Goal: Information Seeking & Learning: Learn about a topic

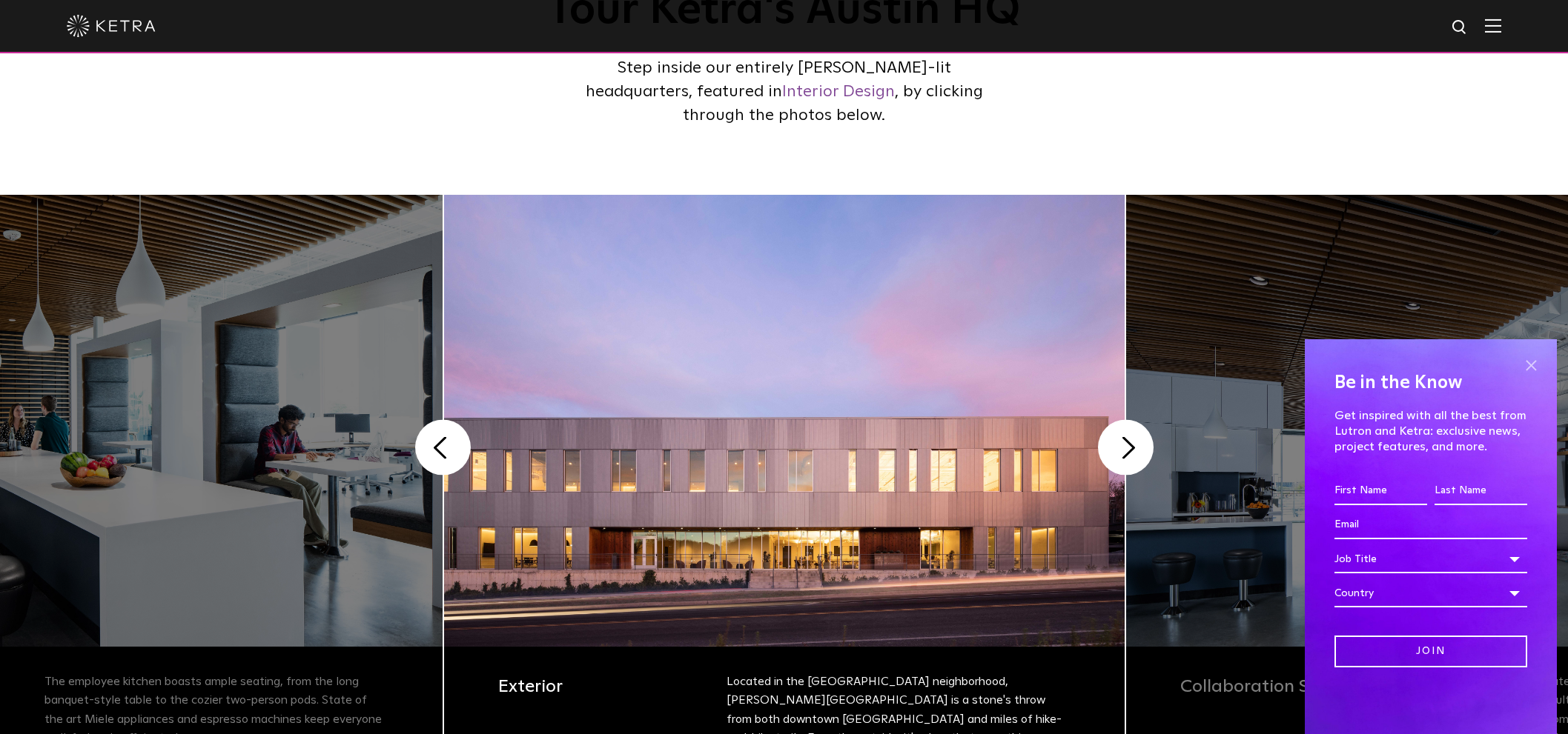
click at [1536, 360] on span at bounding box center [1531, 365] width 23 height 23
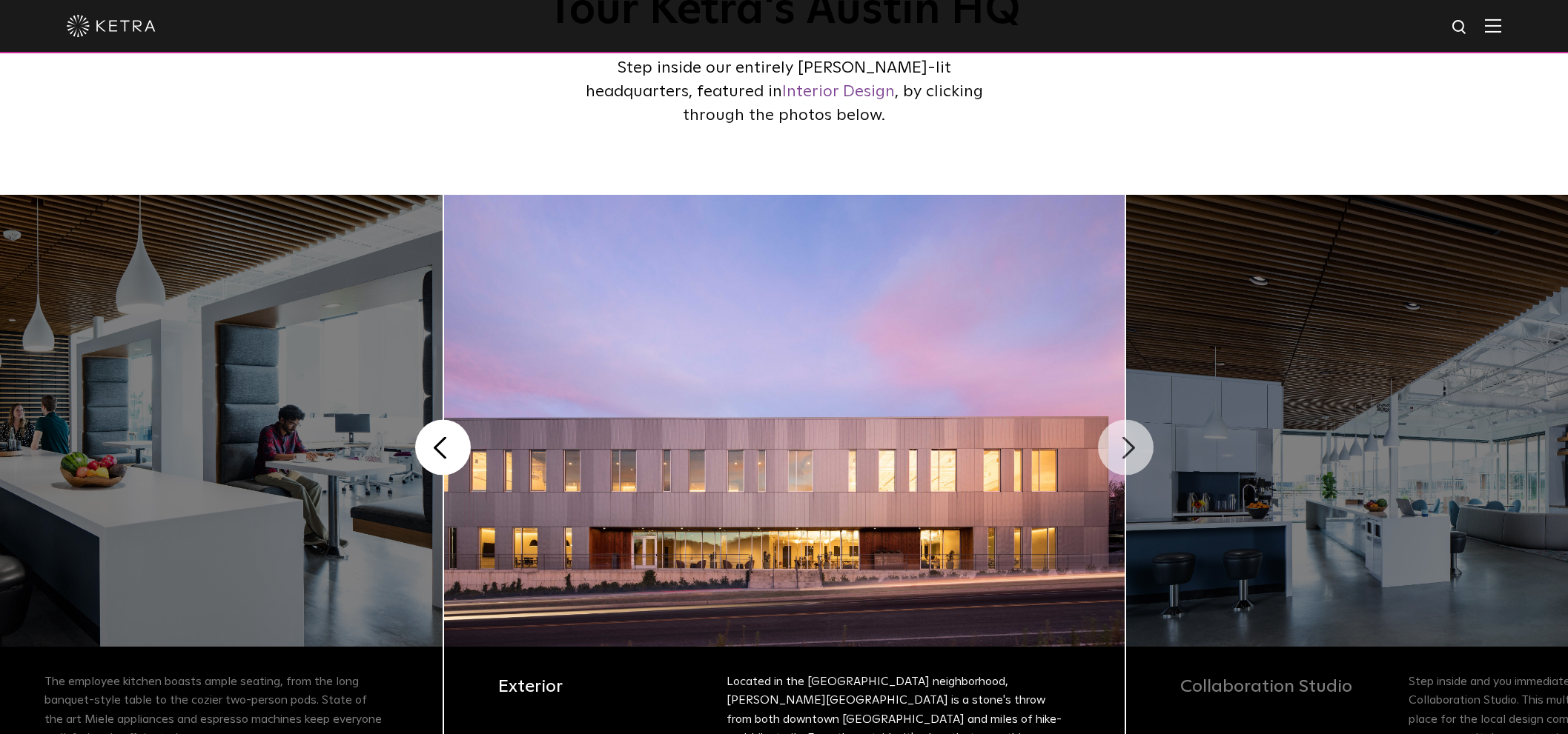
click at [1115, 438] on button "Next" at bounding box center [1126, 448] width 56 height 56
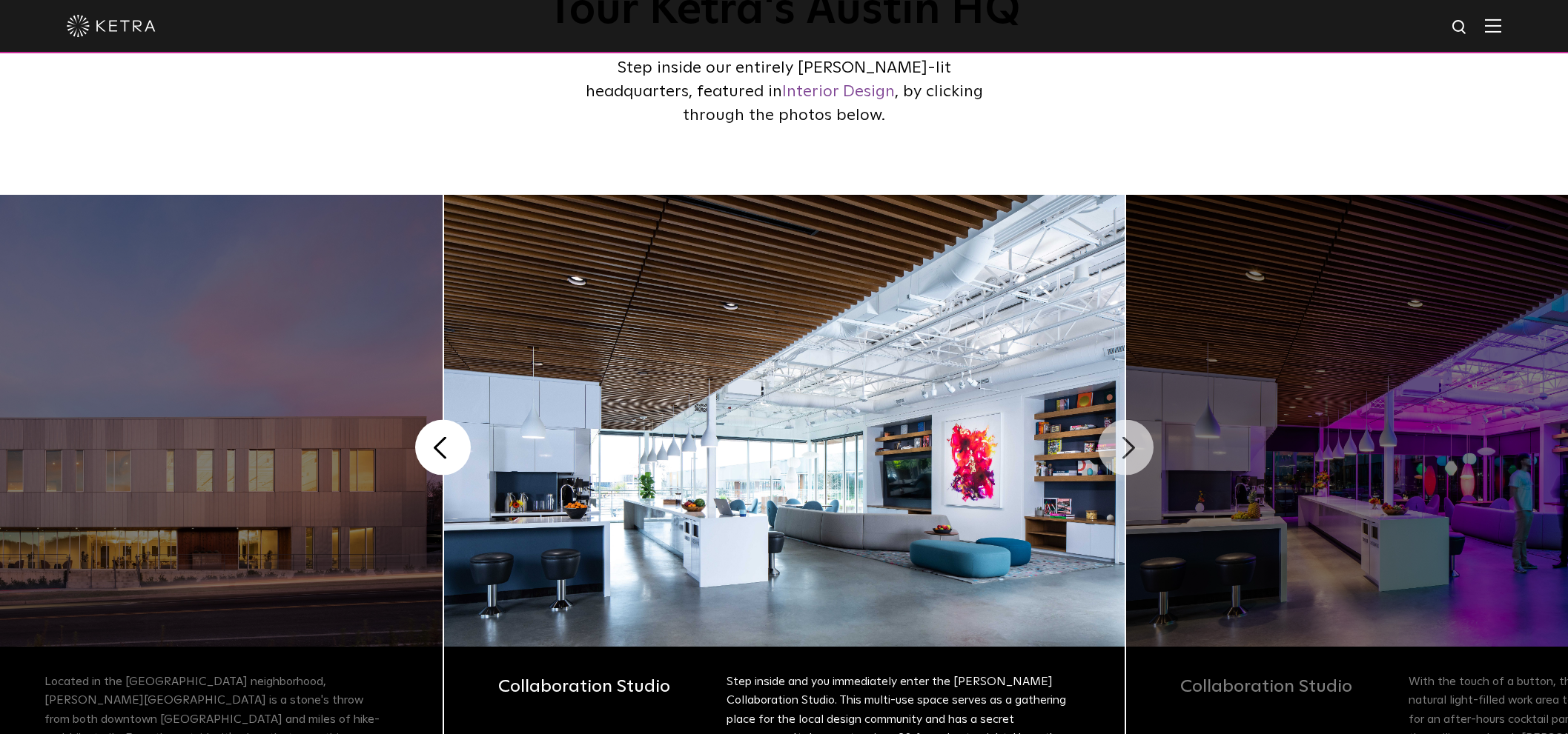
click at [1124, 453] on button "Next" at bounding box center [1126, 448] width 56 height 56
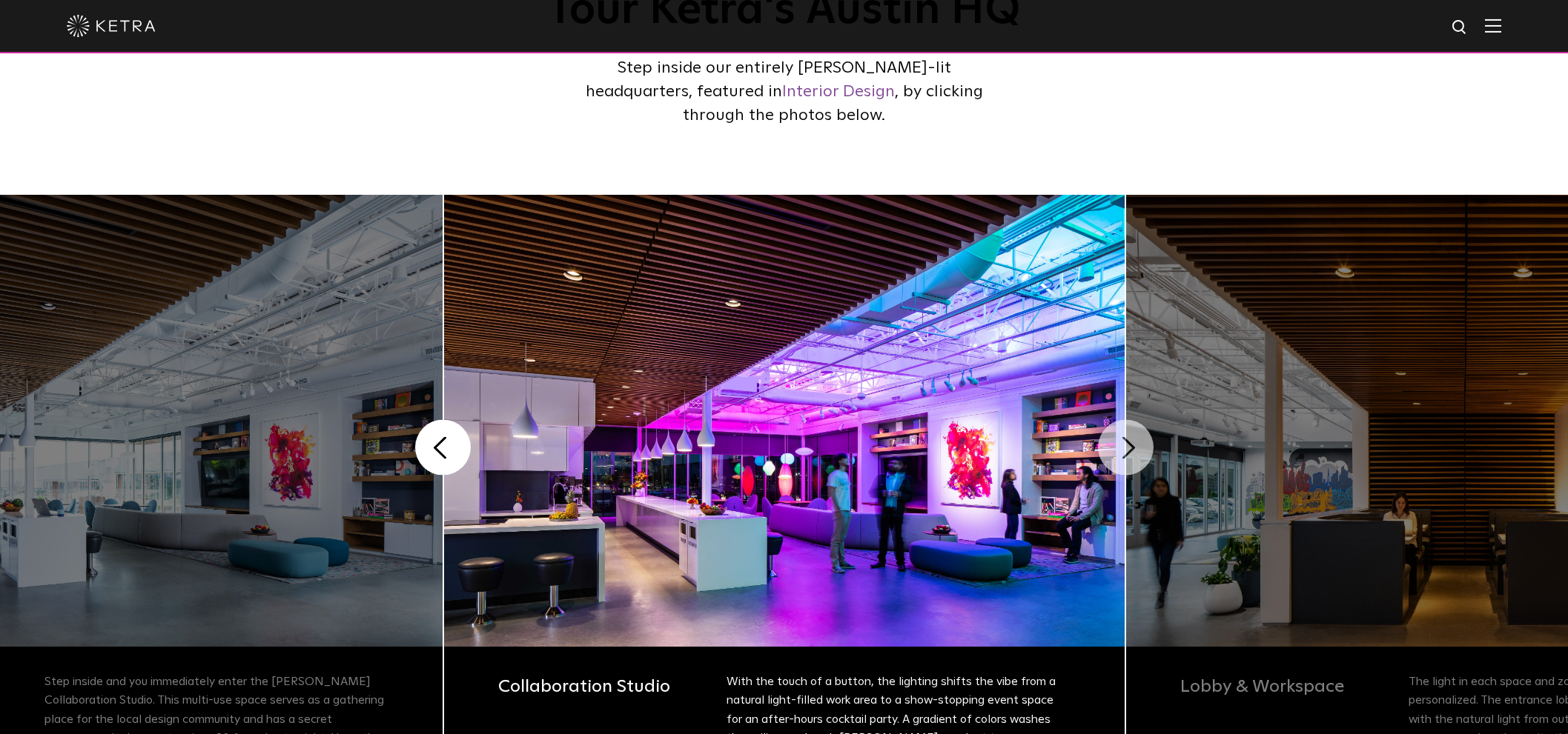
click at [1126, 452] on button "Next" at bounding box center [1126, 448] width 56 height 56
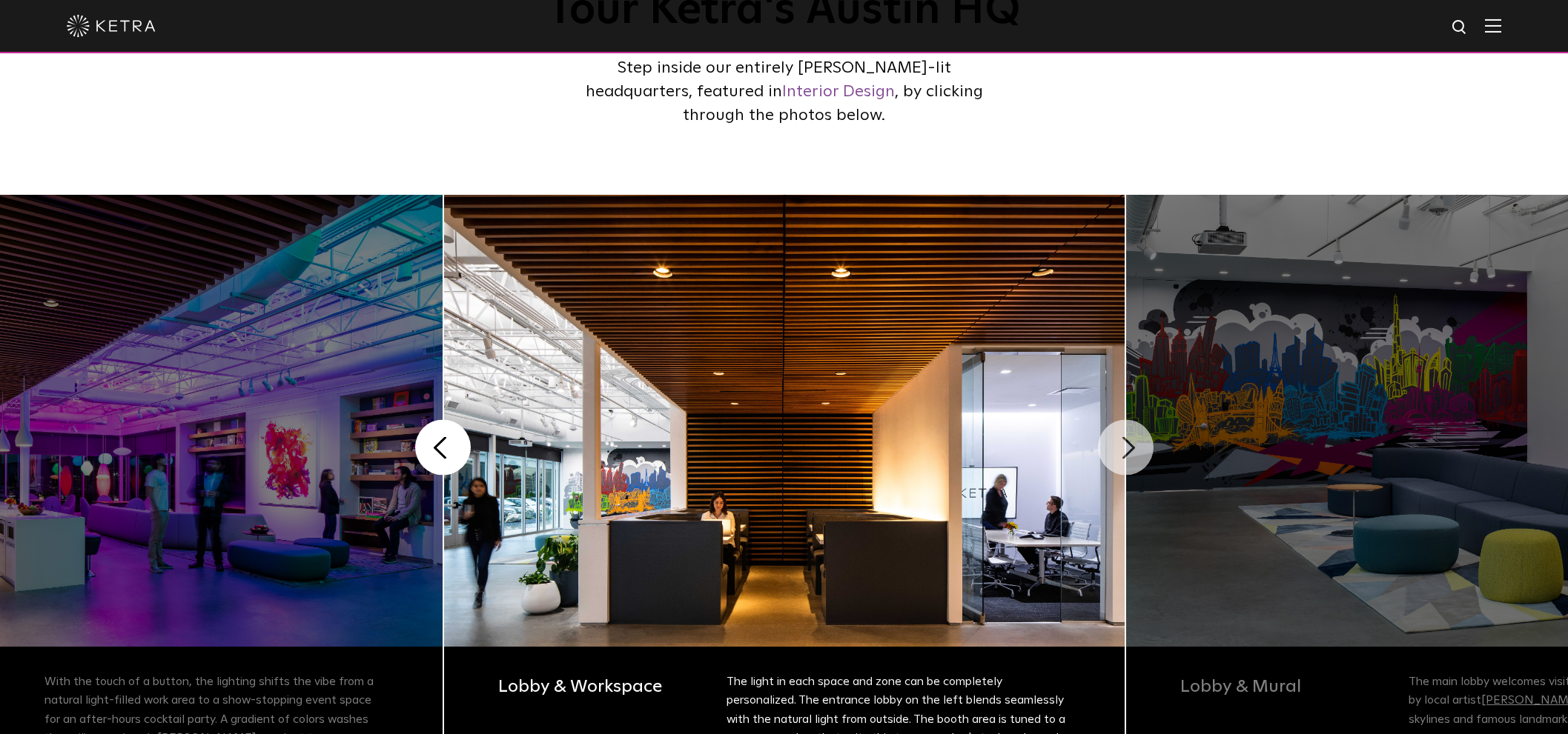
click at [1126, 452] on button "Next" at bounding box center [1126, 448] width 56 height 56
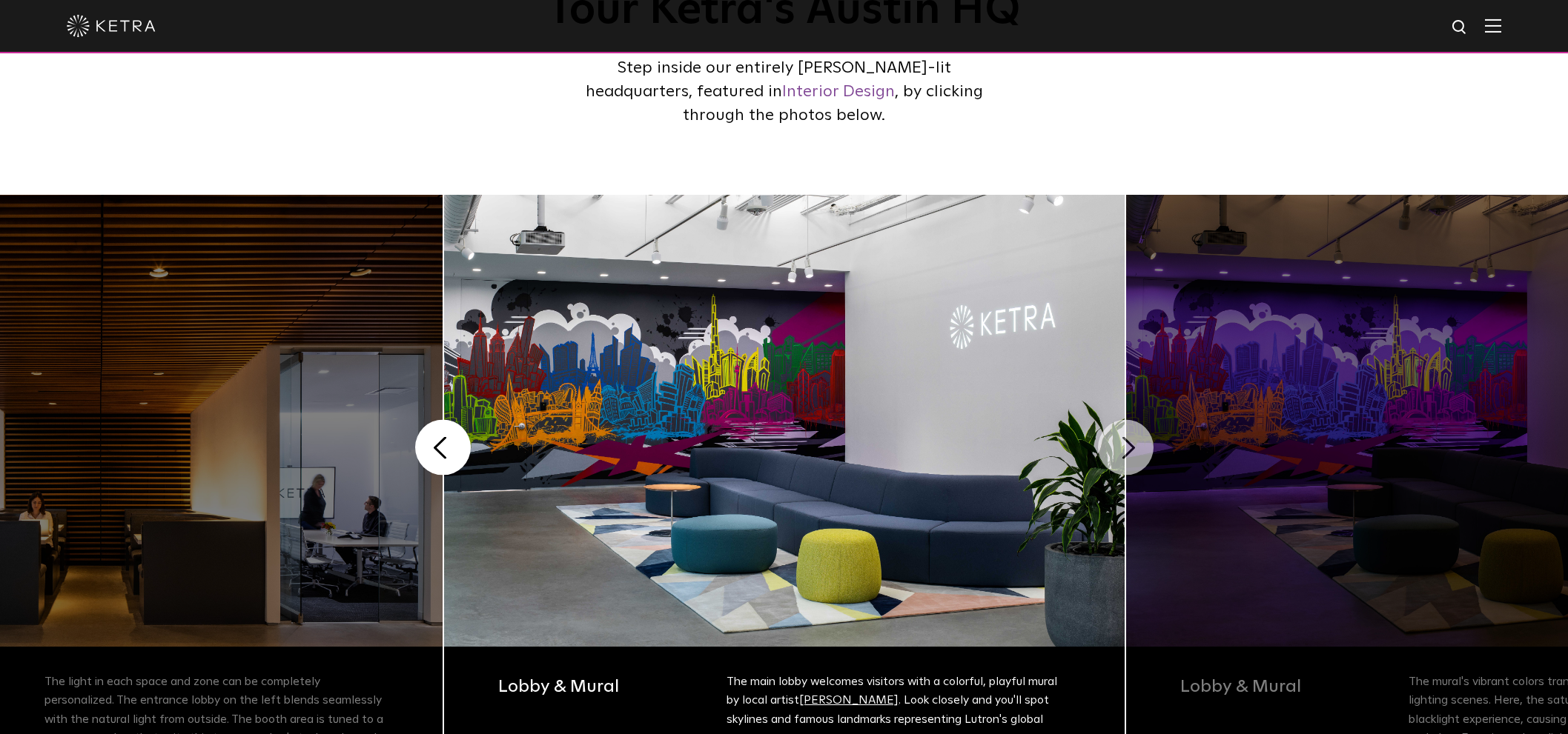
click at [1126, 452] on button "Next" at bounding box center [1126, 448] width 56 height 56
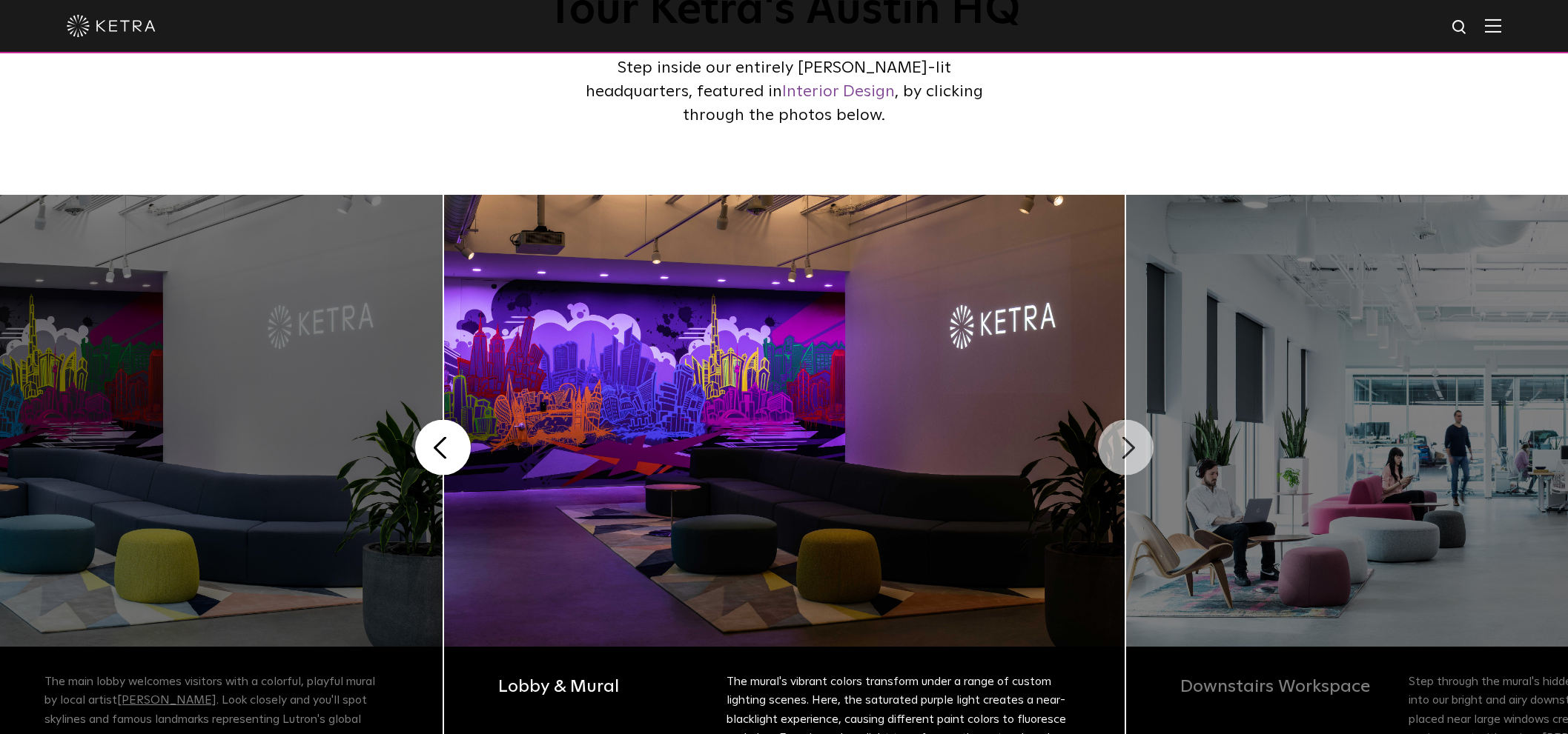
click at [1126, 452] on button "Next" at bounding box center [1126, 448] width 56 height 56
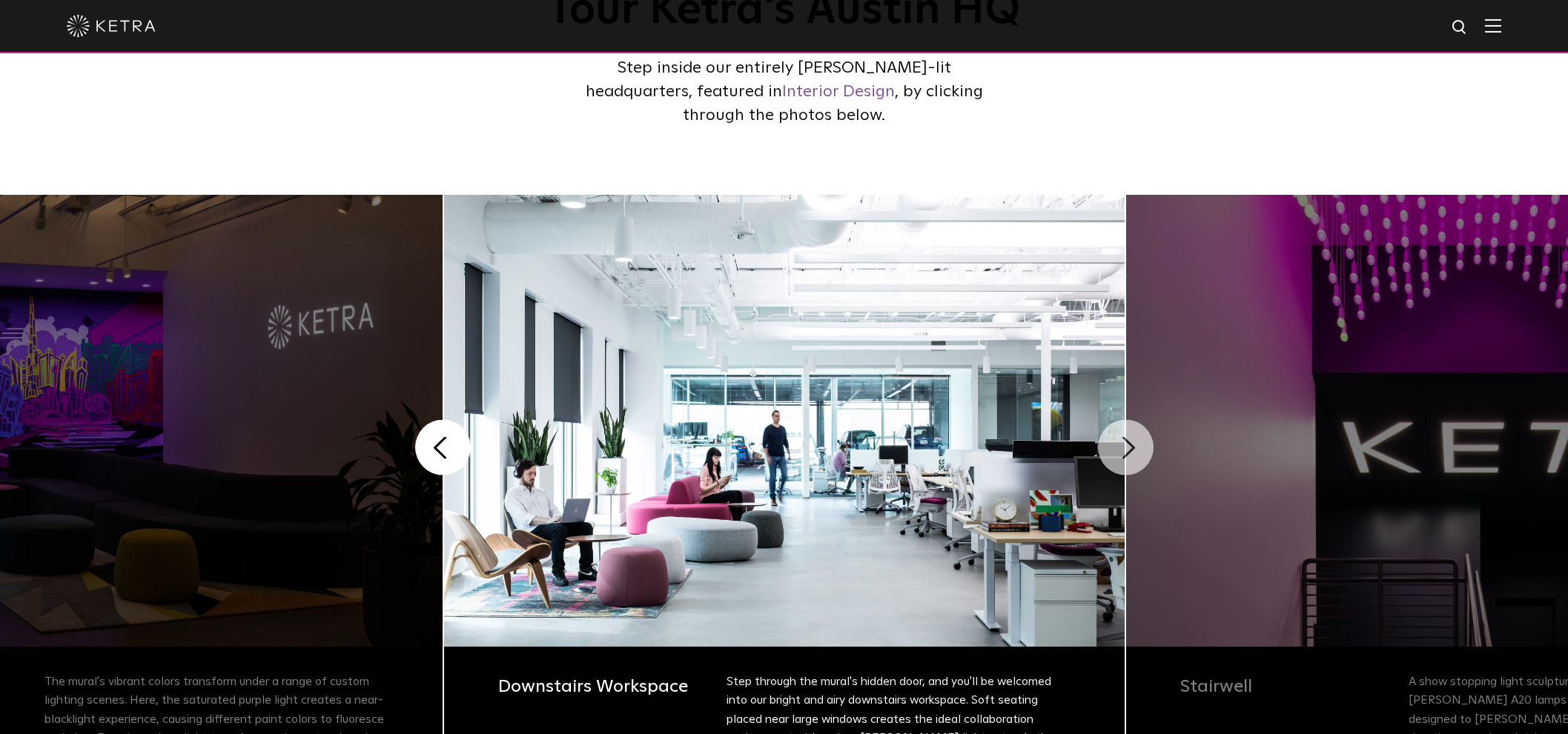
click at [1126, 452] on button "Next" at bounding box center [1126, 448] width 56 height 56
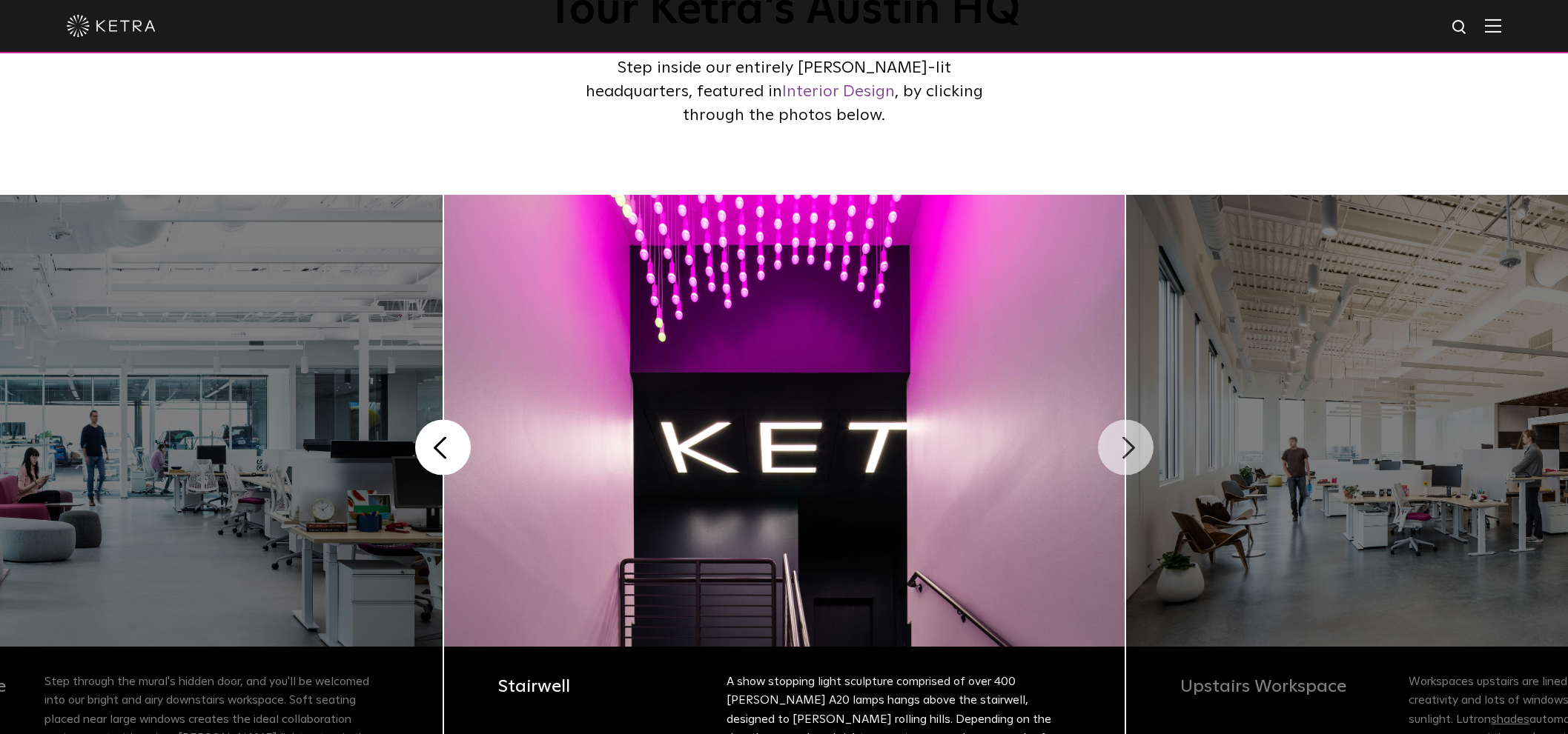
click at [1126, 452] on button "Next" at bounding box center [1126, 448] width 56 height 56
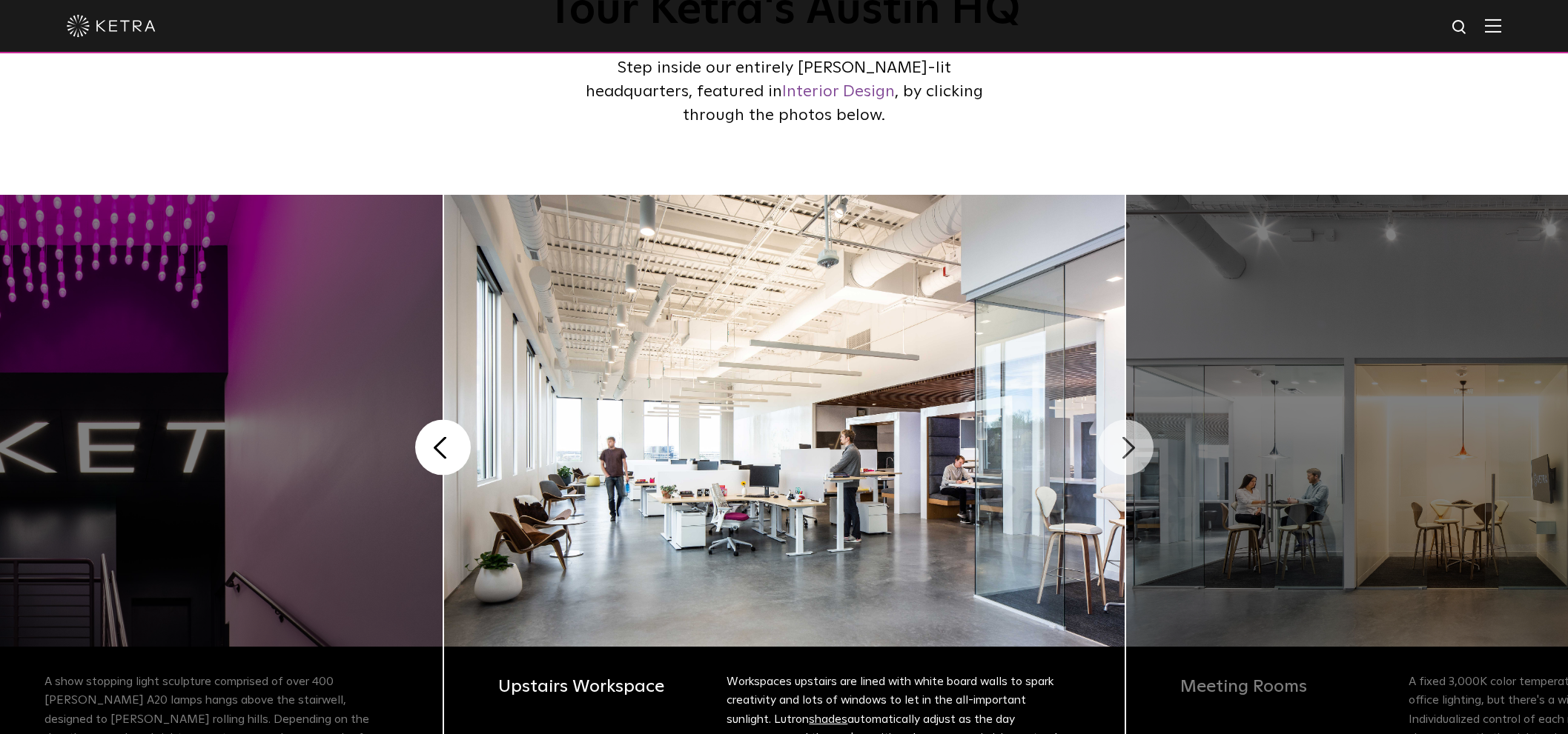
click at [1126, 452] on button "Next" at bounding box center [1126, 448] width 56 height 56
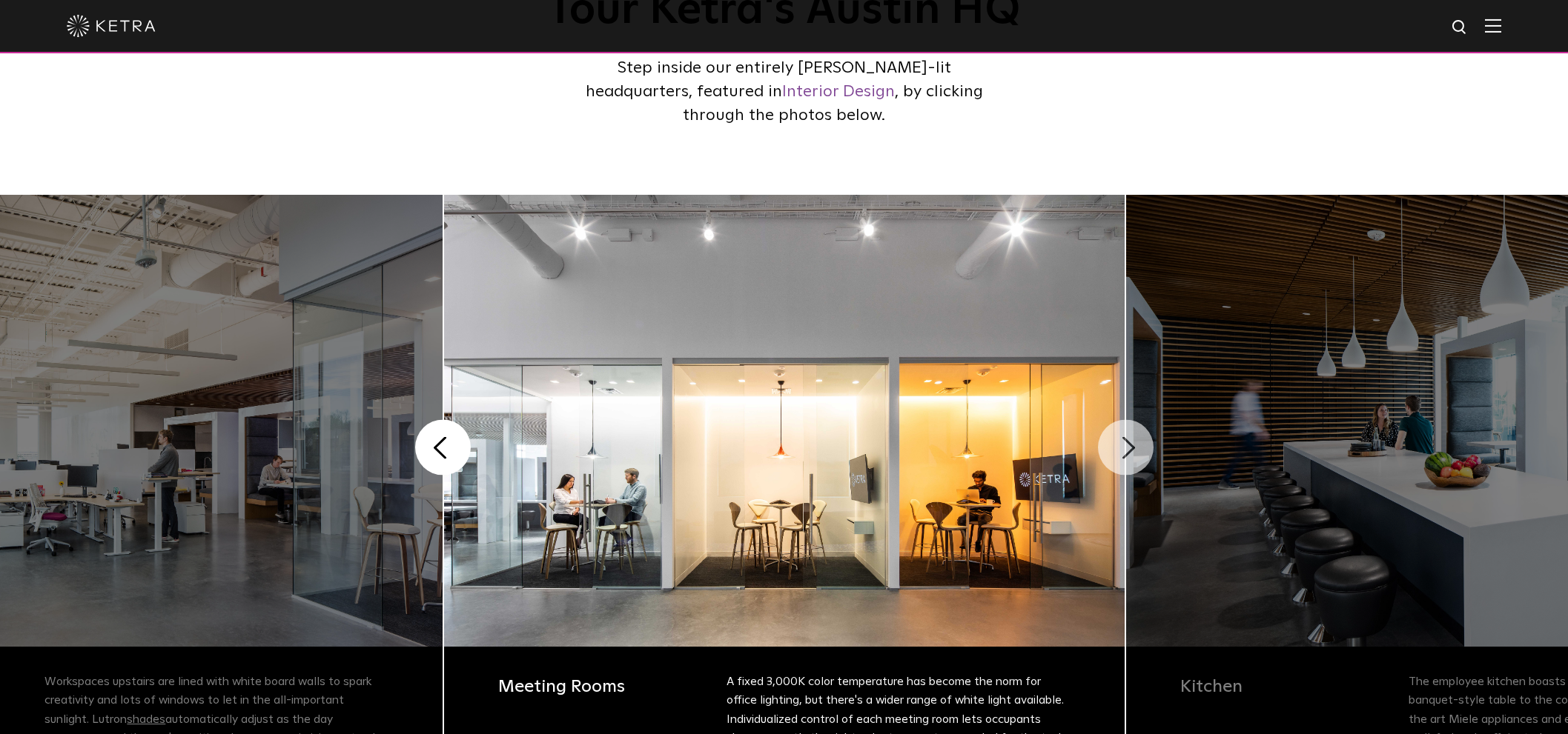
click at [1126, 452] on button "Next" at bounding box center [1126, 448] width 56 height 56
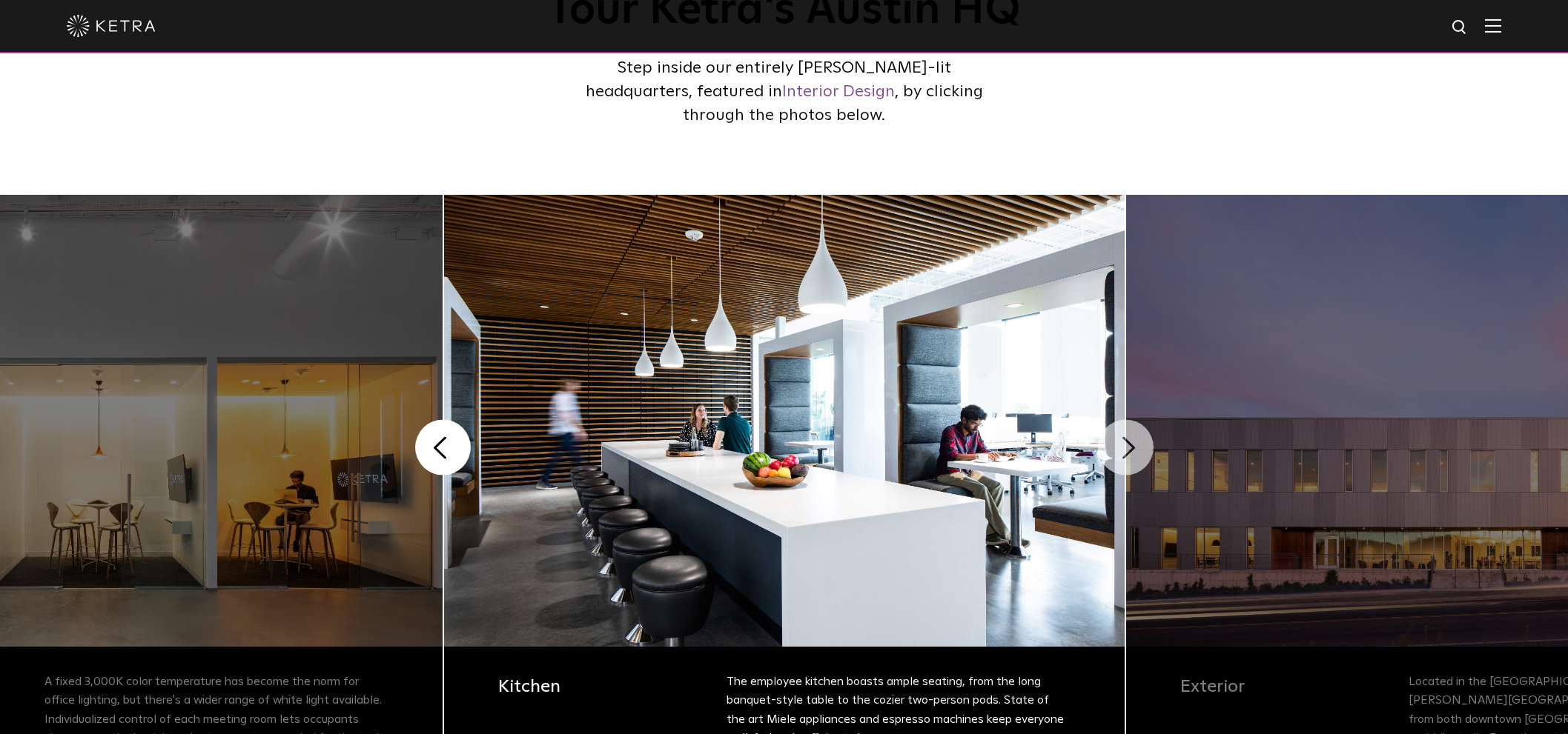
click at [1126, 452] on button "Next" at bounding box center [1126, 448] width 56 height 56
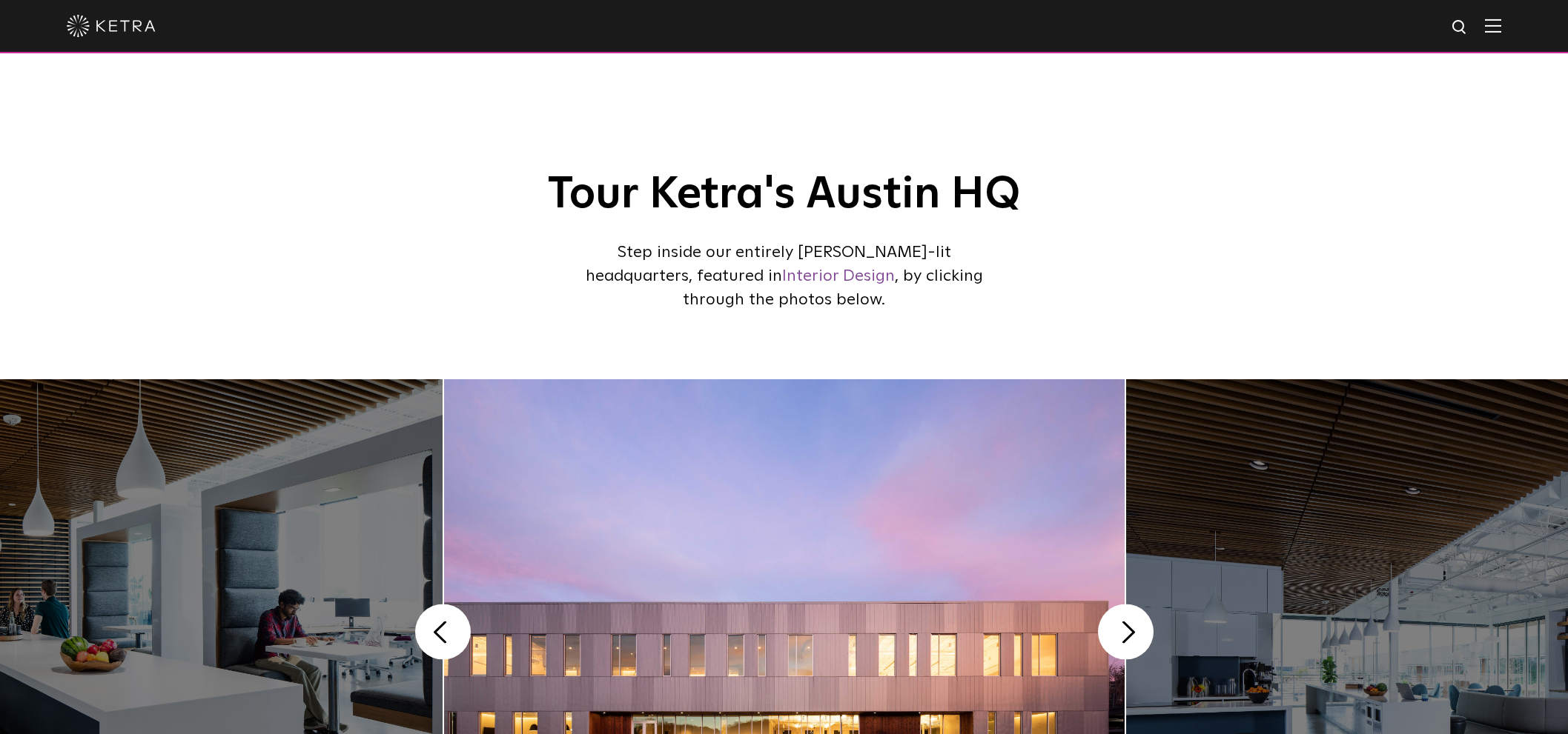
click at [104, 30] on img at bounding box center [111, 26] width 89 height 23
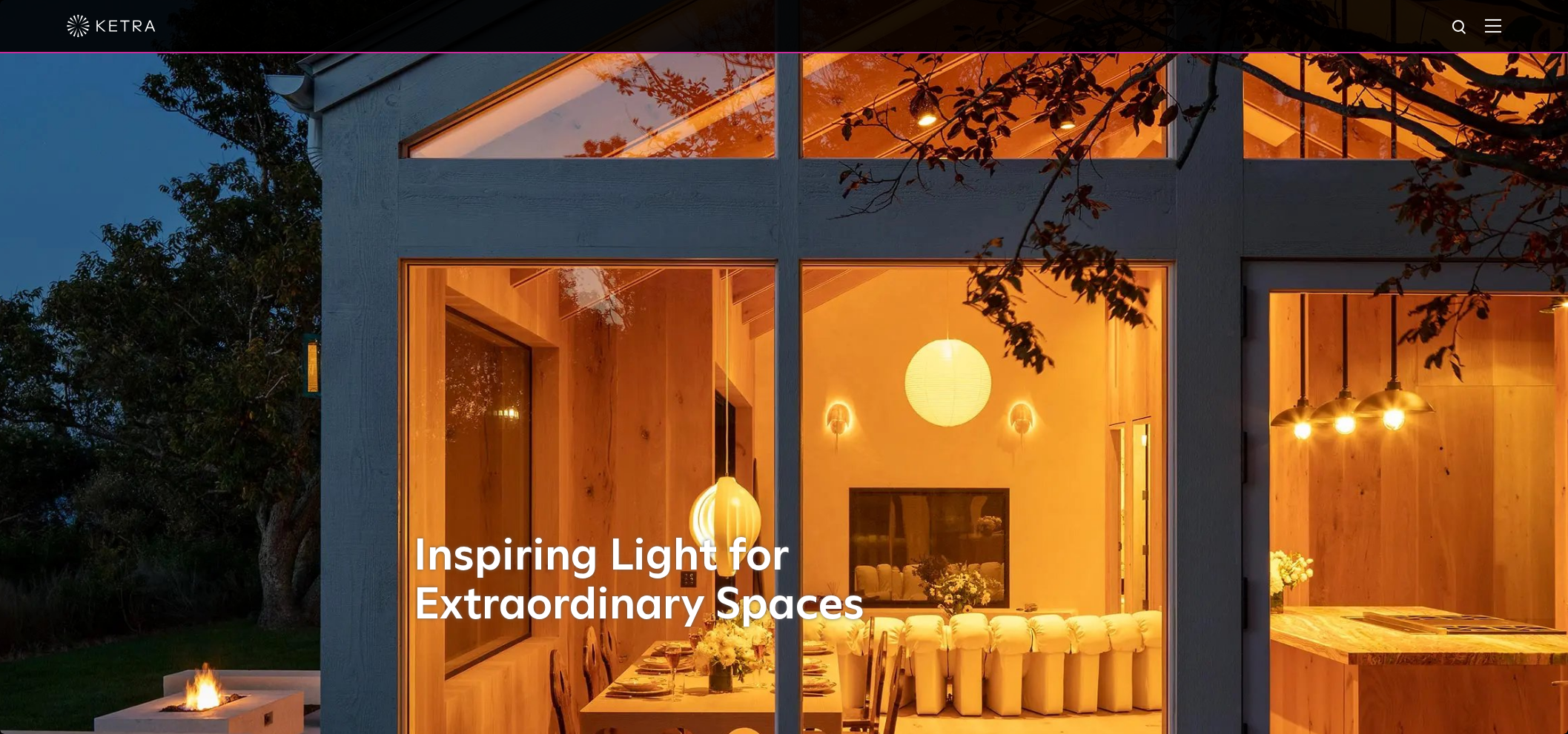
click at [1500, 27] on img at bounding box center [1493, 26] width 16 height 14
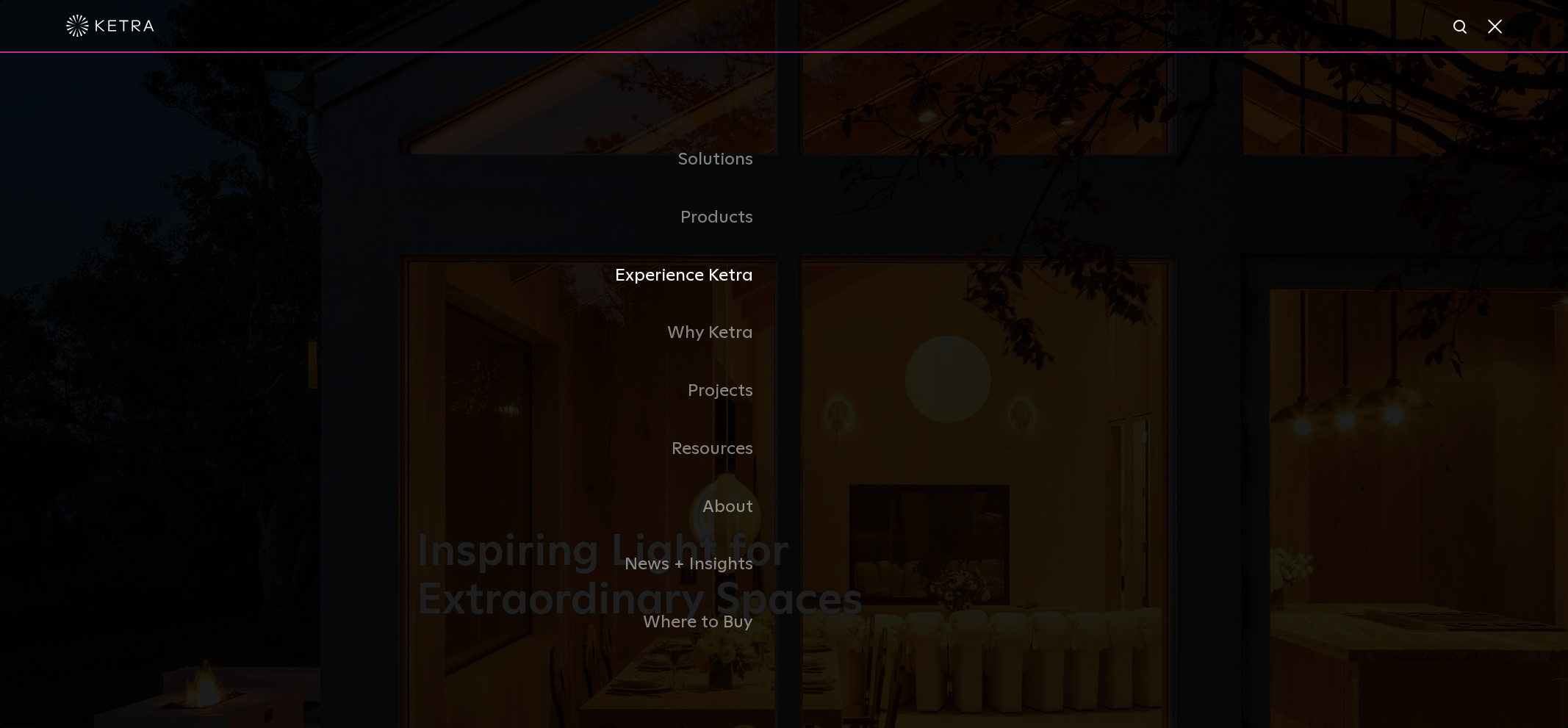
click at [689, 287] on link "Experience Ketra" at bounding box center [600, 276] width 367 height 58
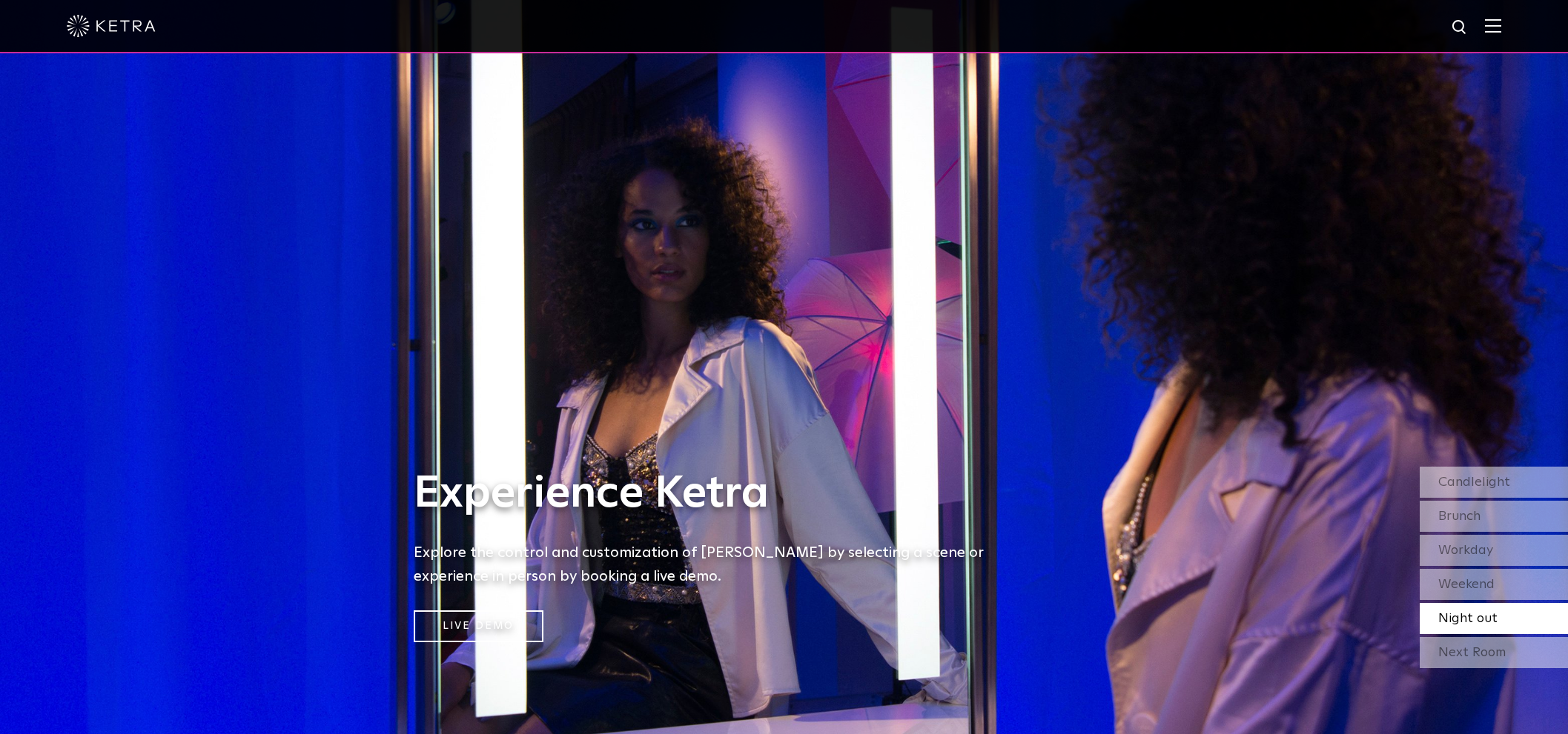
click at [1501, 29] on img at bounding box center [1493, 26] width 16 height 14
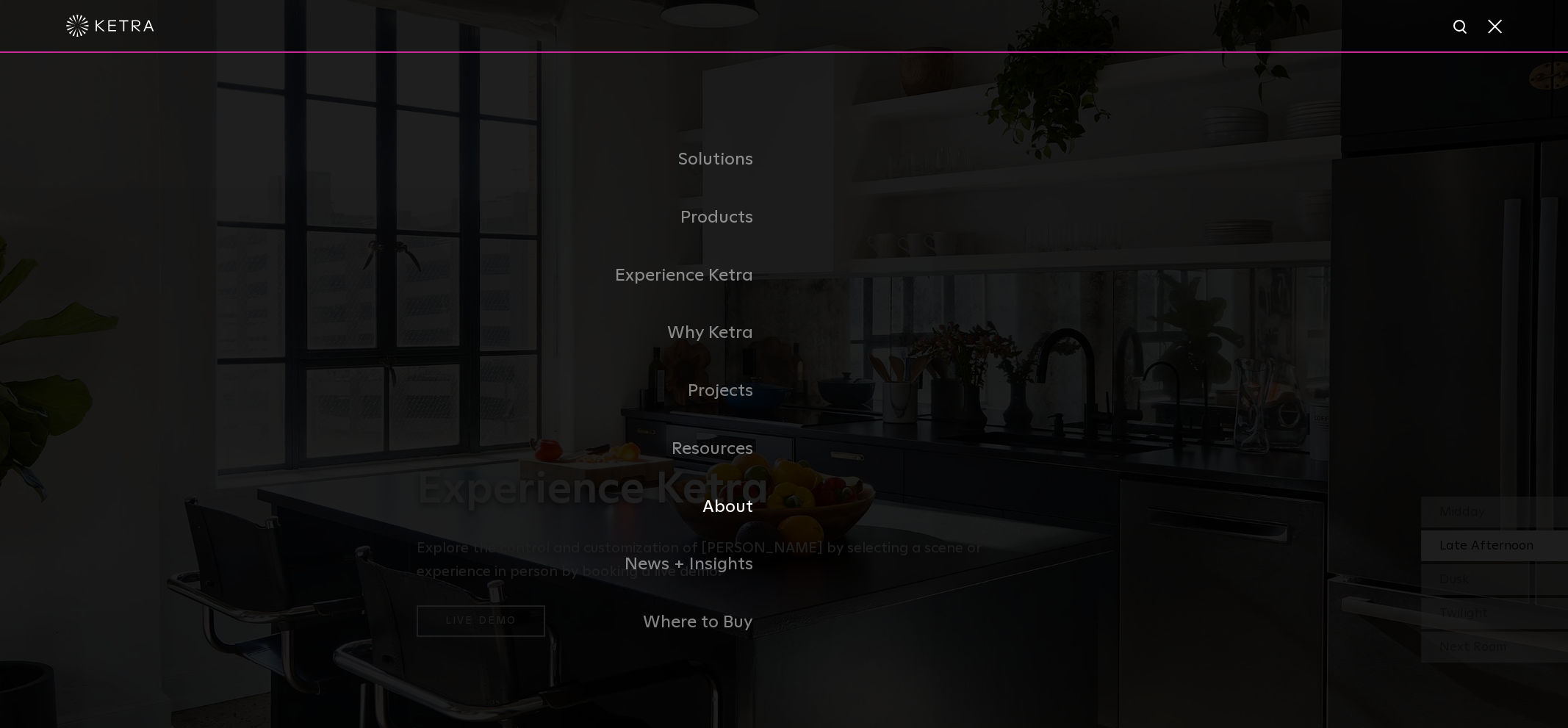
click at [722, 511] on link "About" at bounding box center [600, 507] width 367 height 58
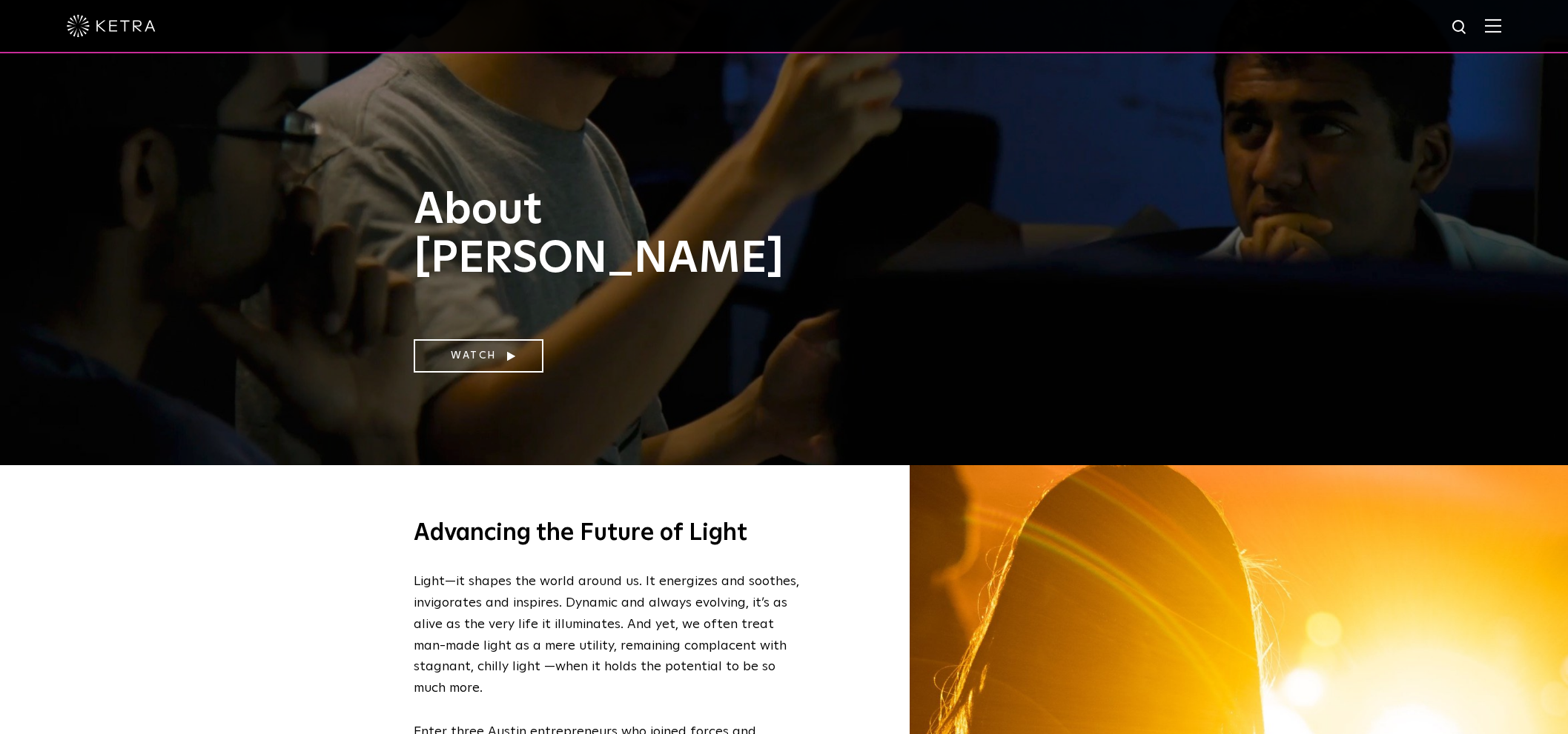
scroll to position [92, 0]
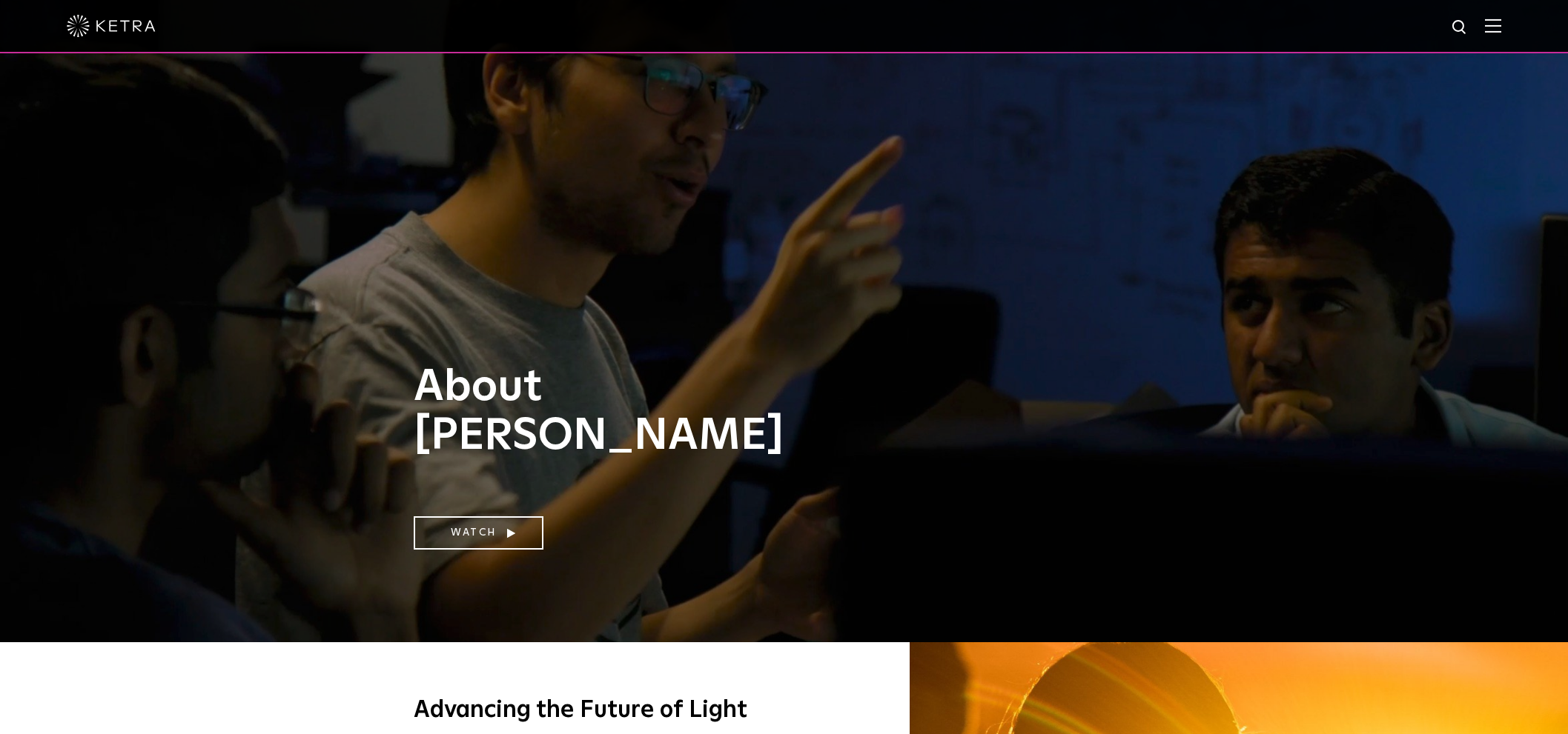
drag, startPoint x: 942, startPoint y: 370, endPoint x: 817, endPoint y: 395, distance: 127.5
click at [938, 370] on div "About Ketra Watch" at bounding box center [784, 275] width 1568 height 734
click at [500, 533] on link "Watch" at bounding box center [478, 533] width 130 height 33
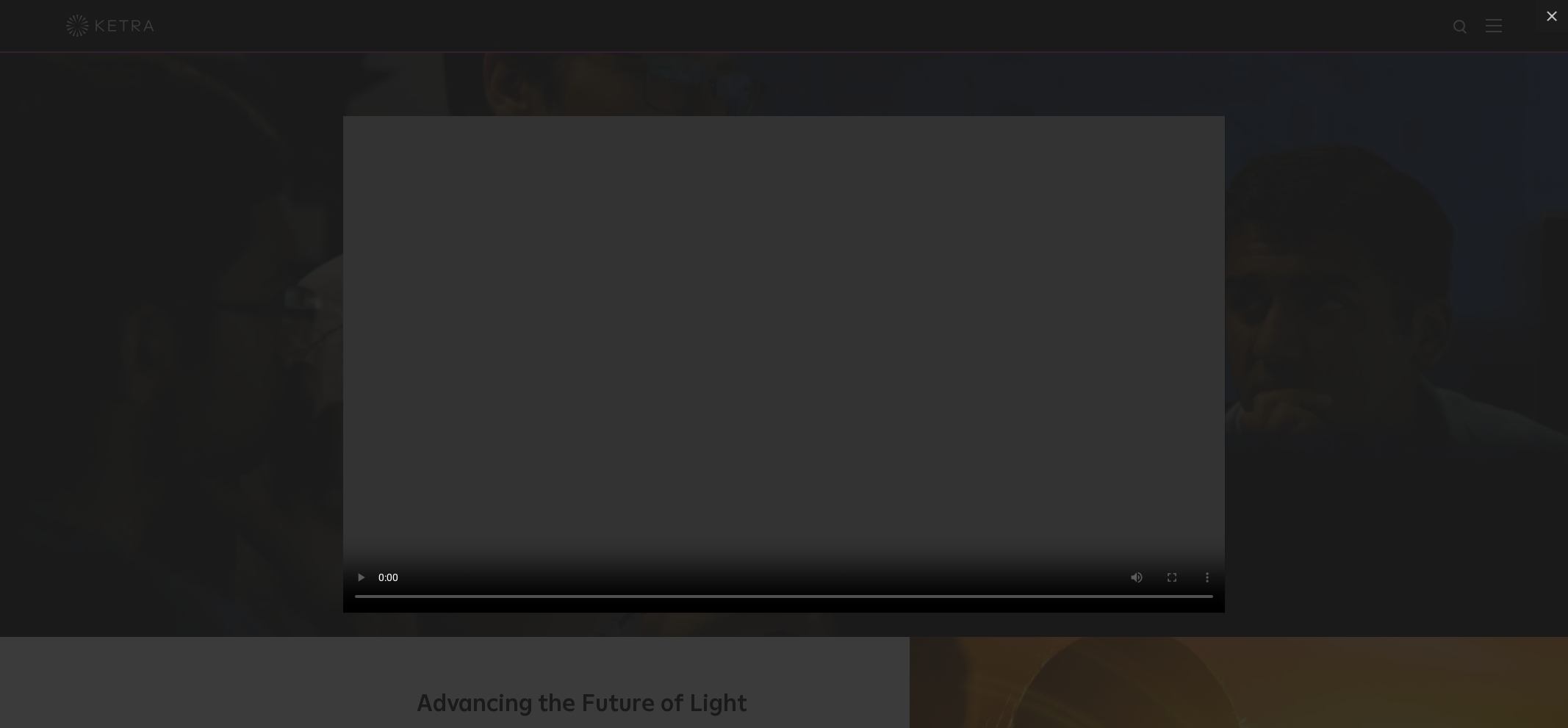
click at [814, 300] on video "Your browser doesn't support HTML5 video" at bounding box center [783, 364] width 882 height 497
click at [1363, 230] on div "Your browser doesn't support HTML5 video" at bounding box center [784, 364] width 1568 height 728
